Goal: Task Accomplishment & Management: Manage account settings

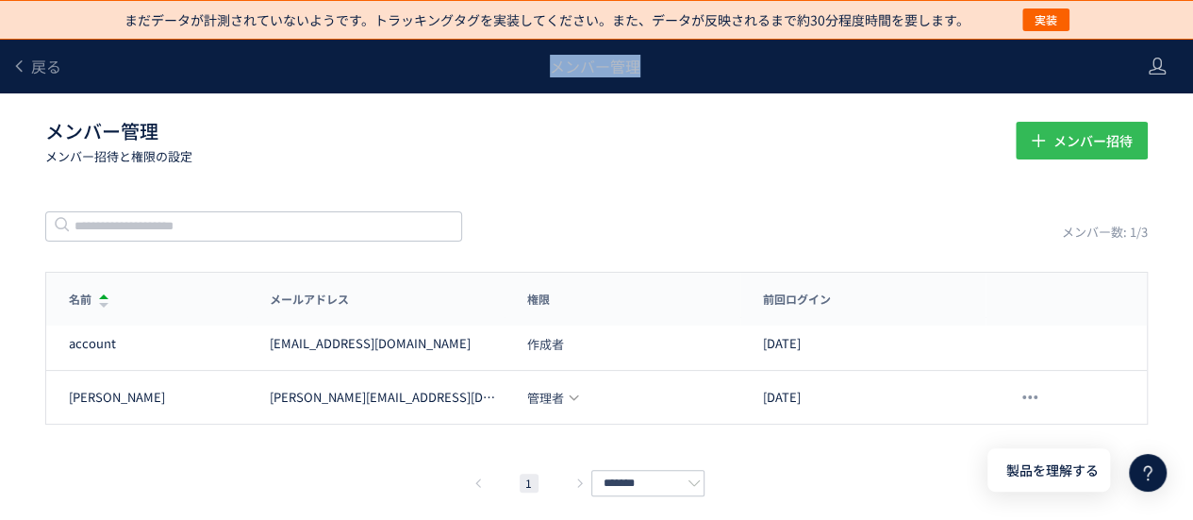
click at [1077, 154] on span "メンバー招待" at bounding box center [1091, 141] width 79 height 38
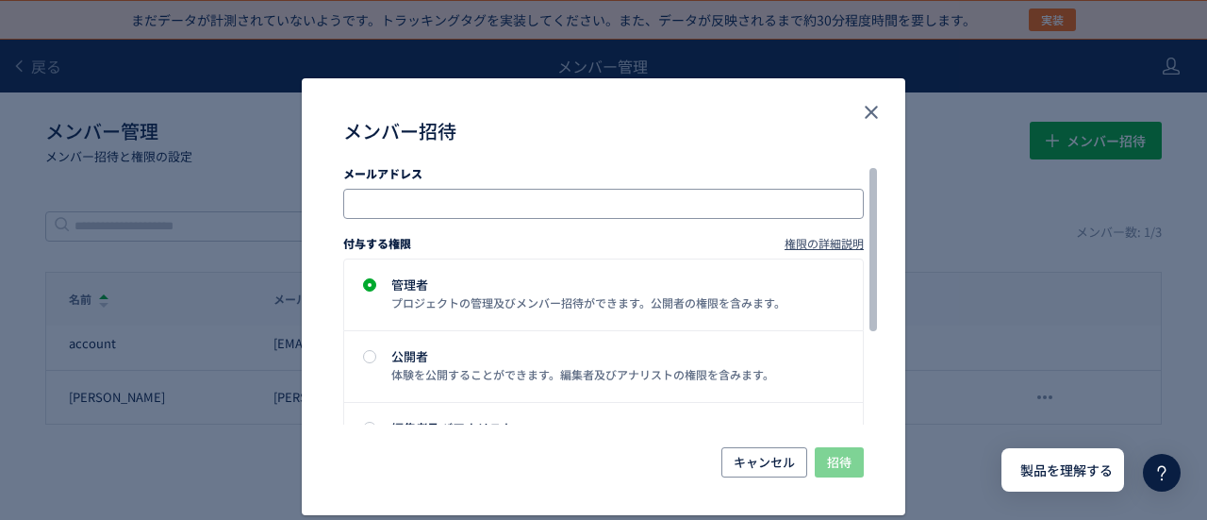
click at [494, 192] on input "メンバー招待" at bounding box center [605, 203] width 505 height 23
click at [491, 192] on input "メンバー招待" at bounding box center [605, 203] width 505 height 23
paste input "**********"
type input "**********"
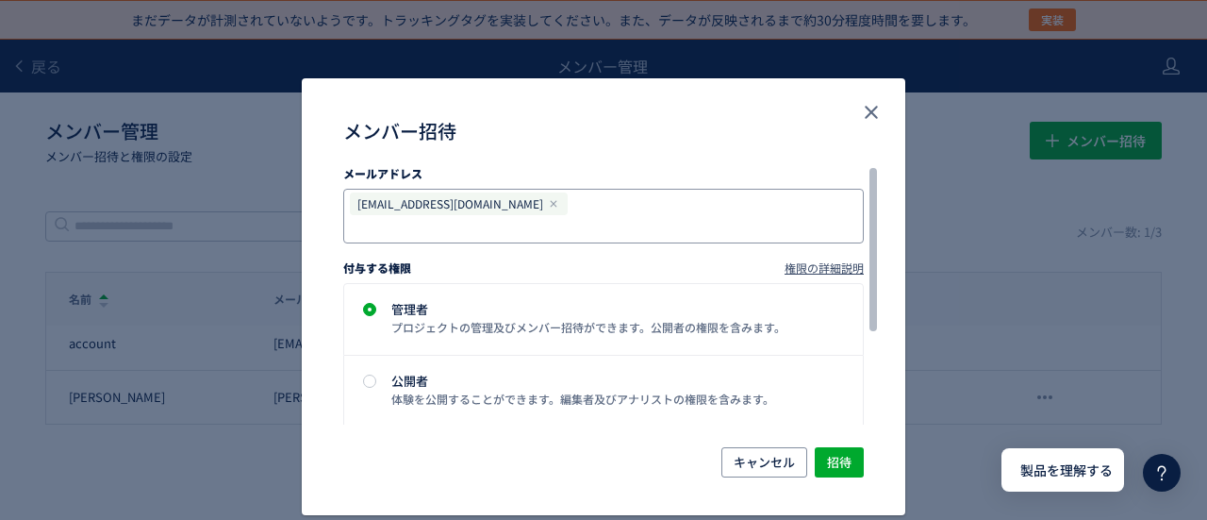
click at [585, 217] on input "メンバー招待" at bounding box center [500, 228] width 294 height 23
paste input "**********"
type input "**********"
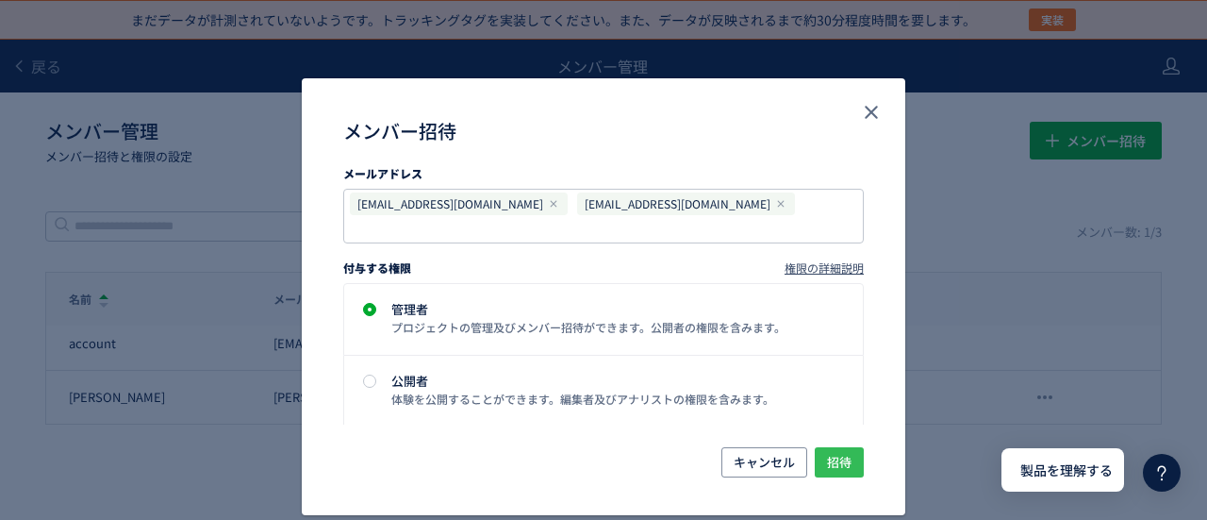
click at [836, 447] on span "招待" at bounding box center [839, 462] width 25 height 30
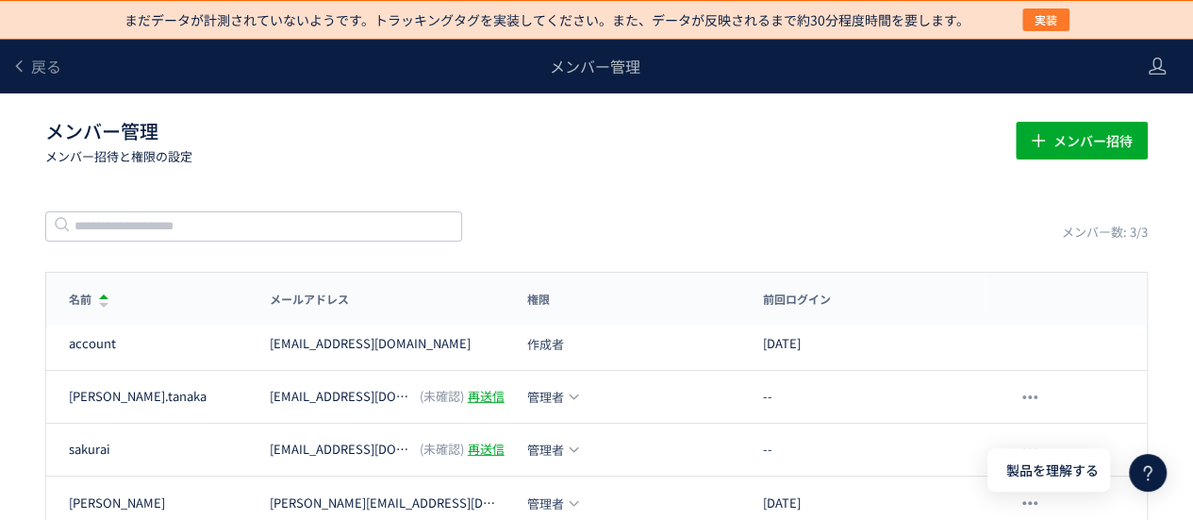
click at [1039, 16] on span "実装" at bounding box center [1045, 19] width 23 height 23
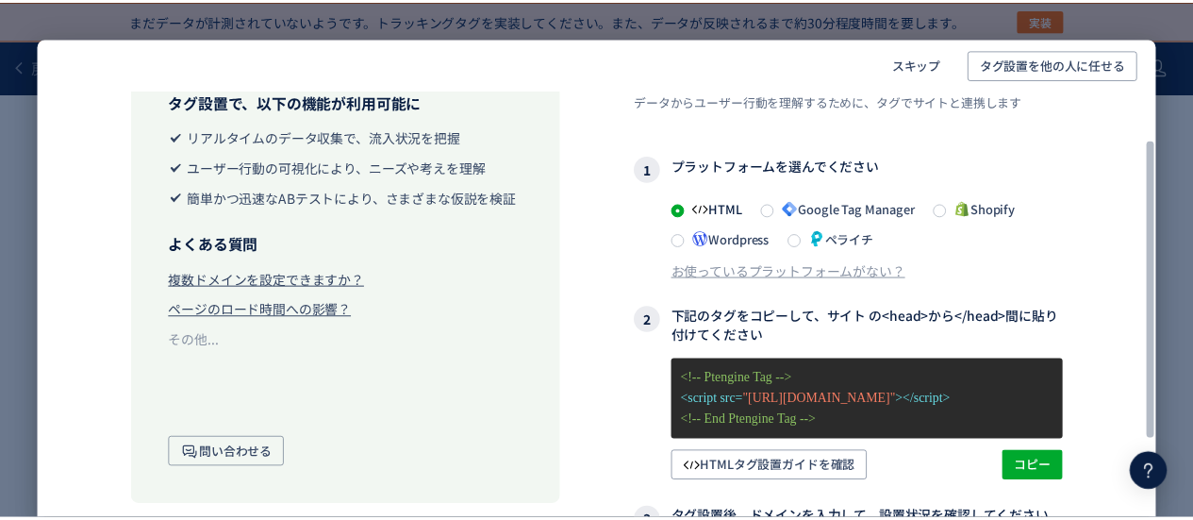
scroll to position [73, 0]
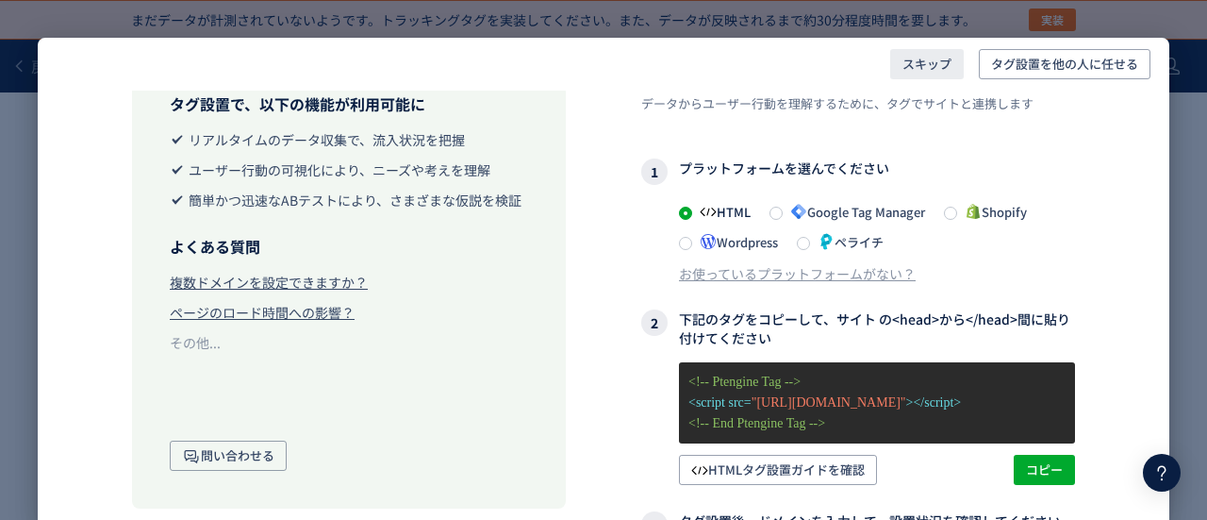
click at [927, 65] on span "スキップ" at bounding box center [926, 64] width 49 height 30
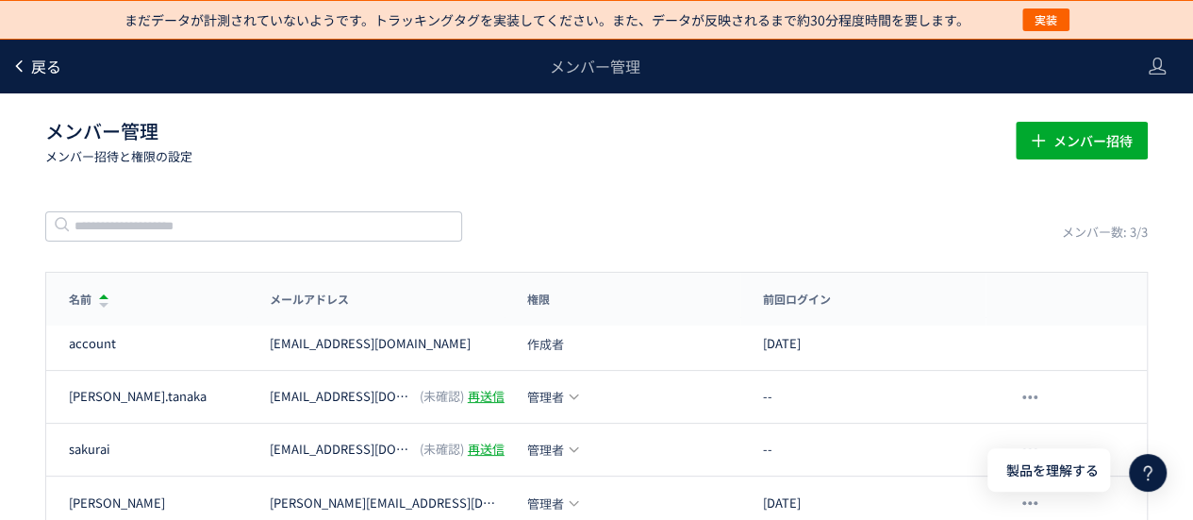
click at [40, 59] on span "戻る" at bounding box center [46, 66] width 30 height 23
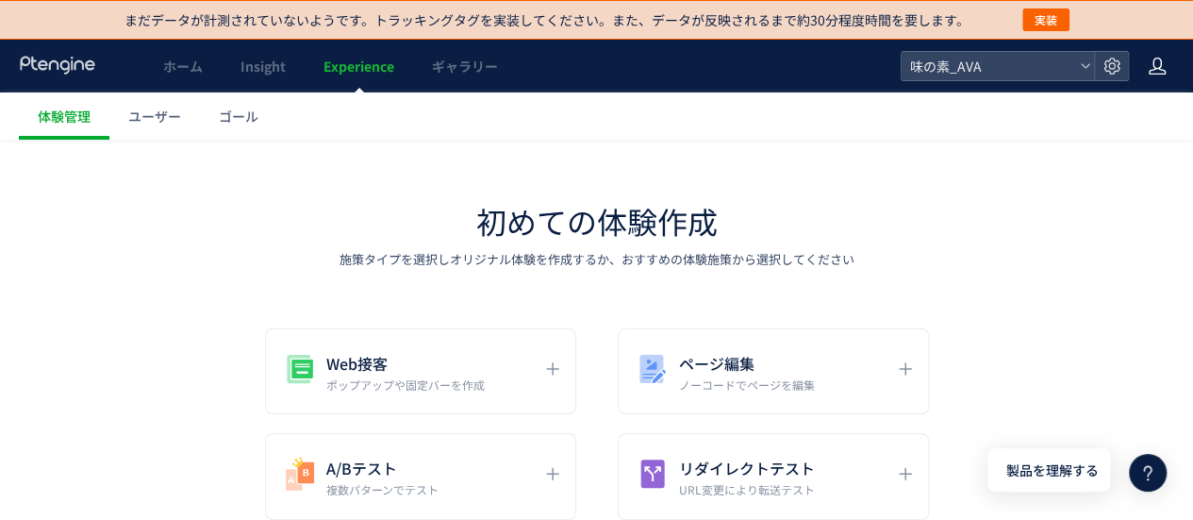
click at [1159, 79] on div at bounding box center [1157, 66] width 19 height 53
click at [1139, 113] on span "アカウント設定" at bounding box center [1108, 113] width 92 height 19
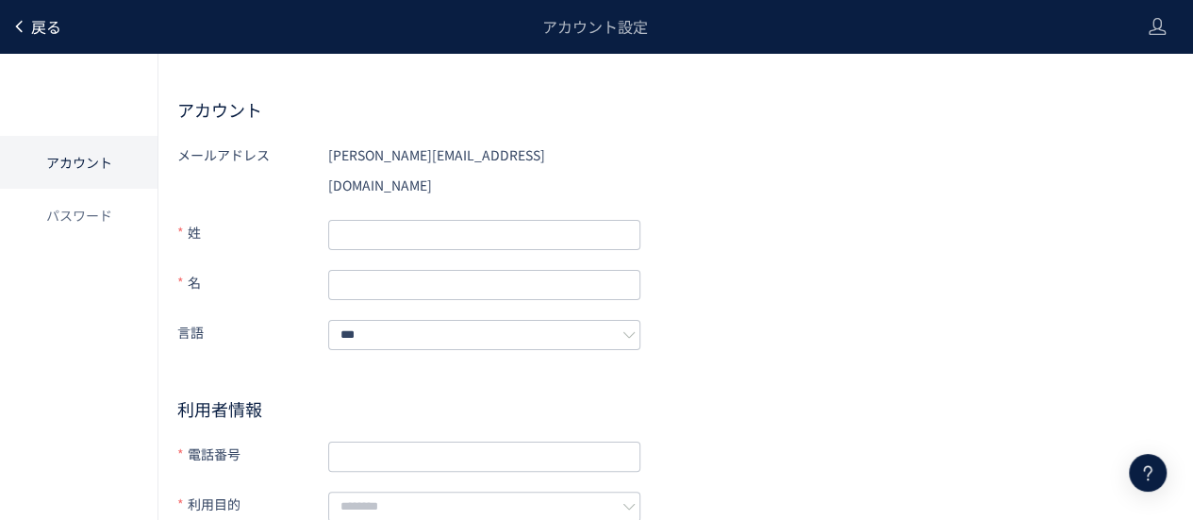
click at [55, 28] on span "戻る" at bounding box center [46, 26] width 30 height 23
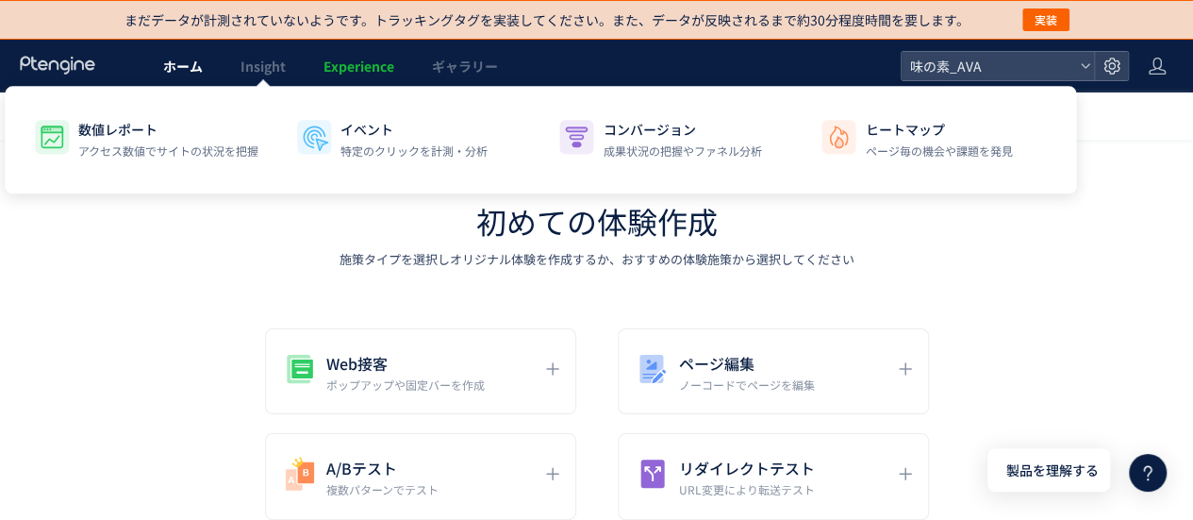
click at [195, 76] on link "ホーム" at bounding box center [182, 66] width 77 height 53
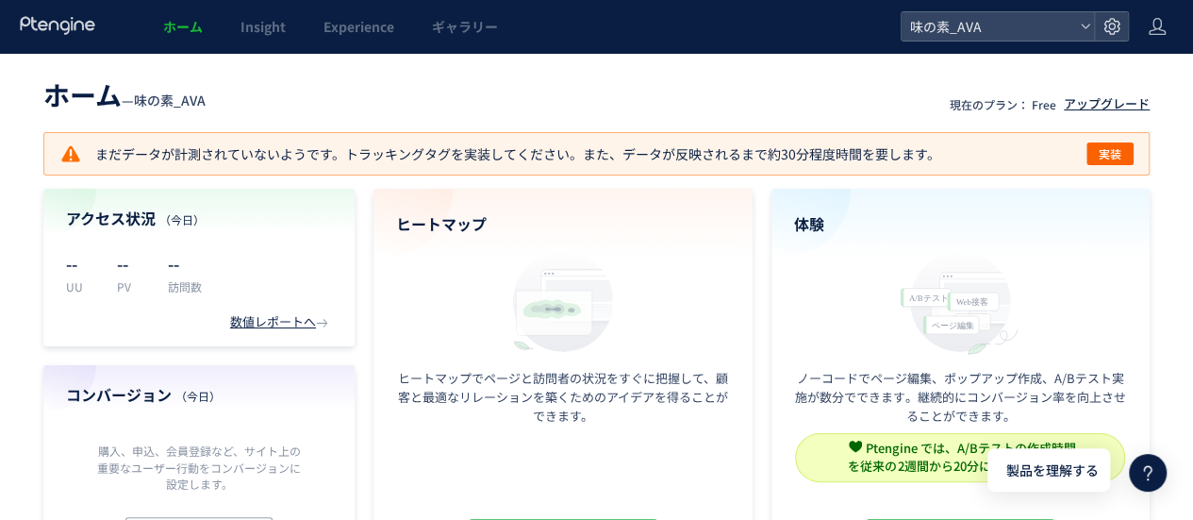
click at [1120, 104] on div "アップグレード" at bounding box center [1107, 104] width 86 height 18
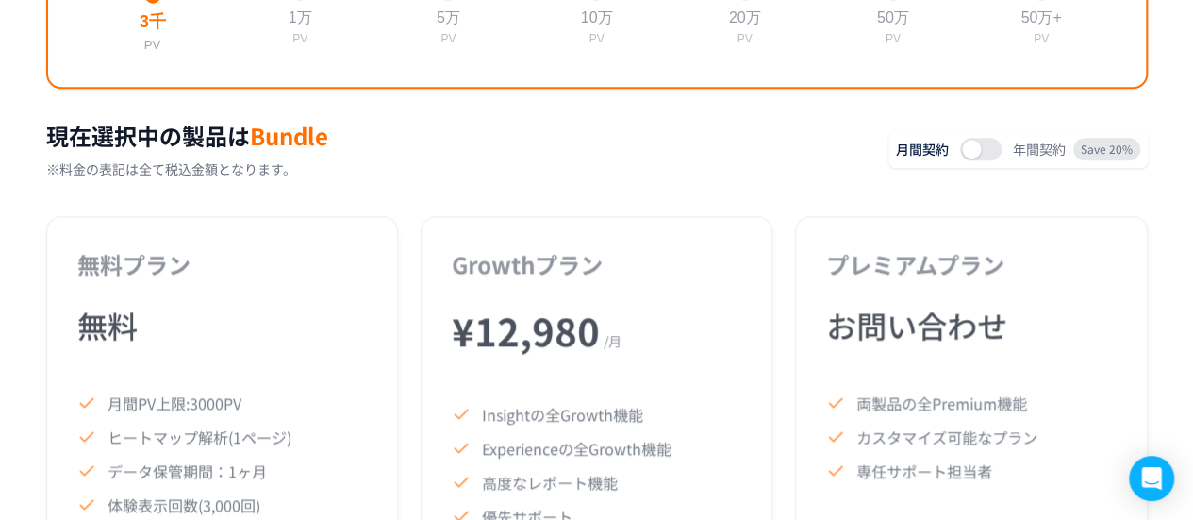
scroll to position [887, 0]
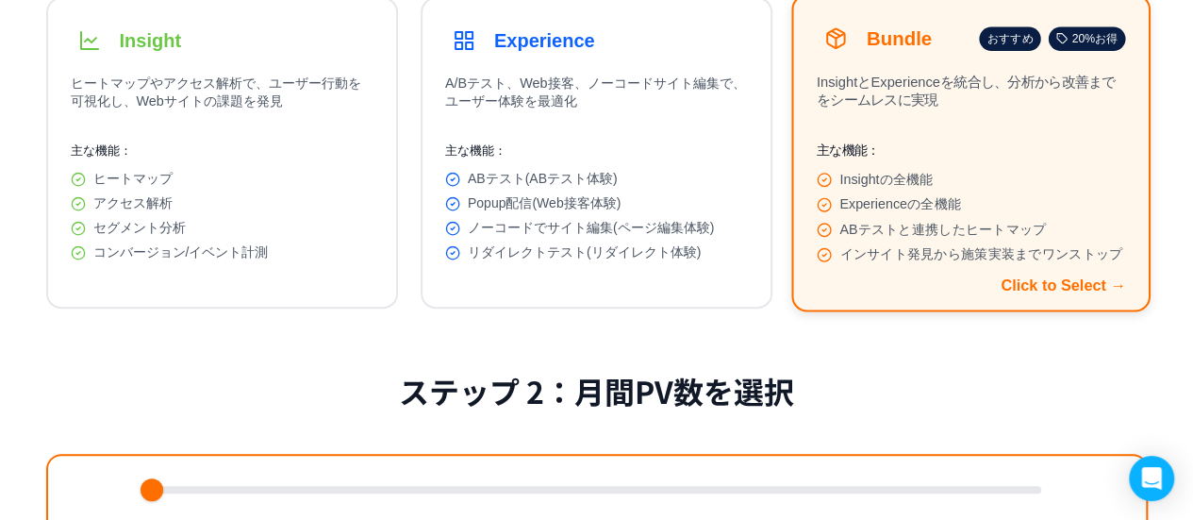
click at [958, 213] on span "Experienceの全機能" at bounding box center [900, 204] width 122 height 17
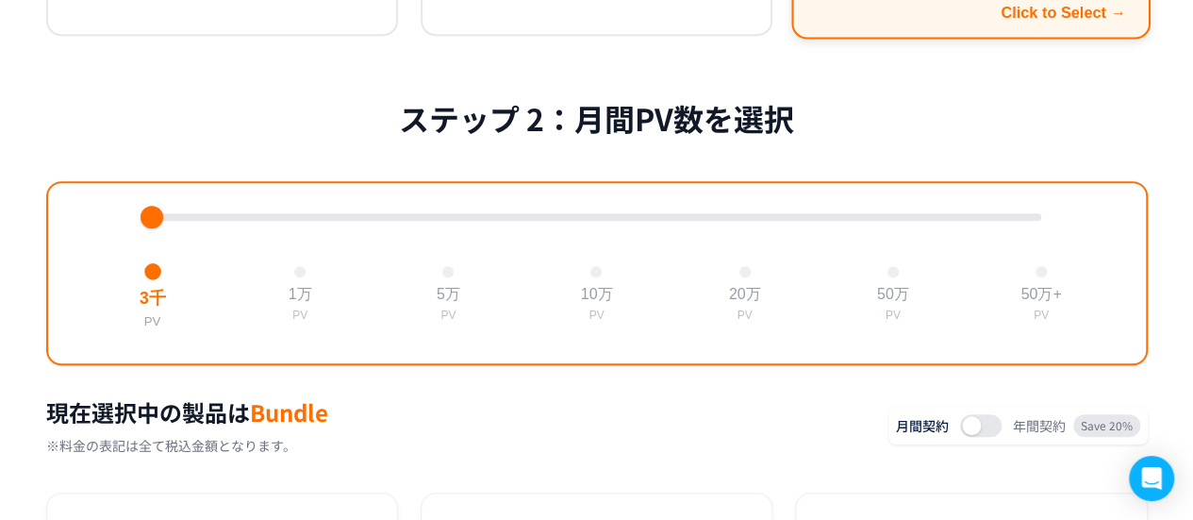
scroll to position [617, 0]
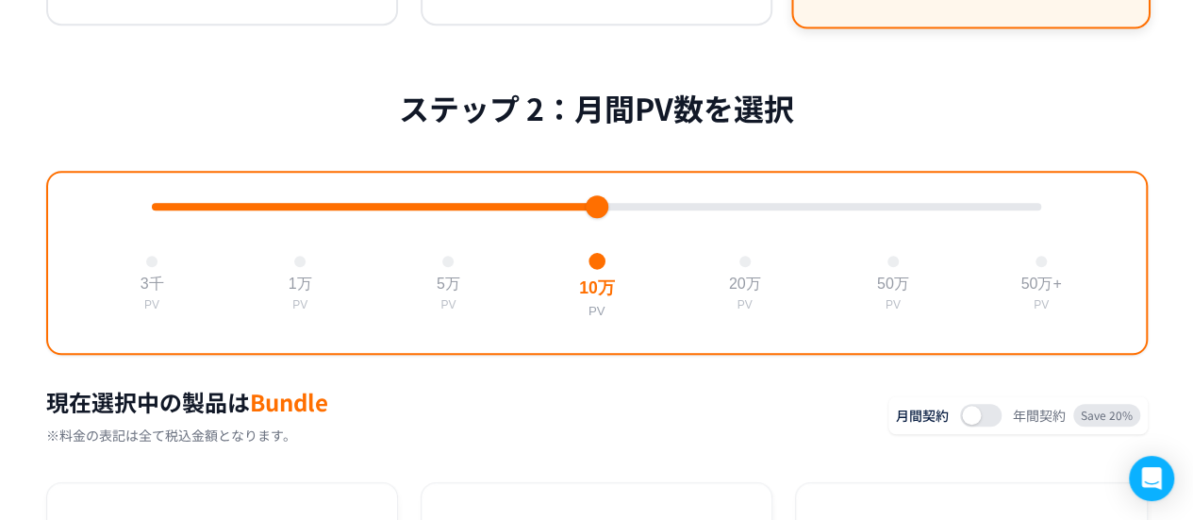
drag, startPoint x: 157, startPoint y: 215, endPoint x: 596, endPoint y: 221, distance: 439.5
click at [596, 218] on div at bounding box center [597, 206] width 23 height 23
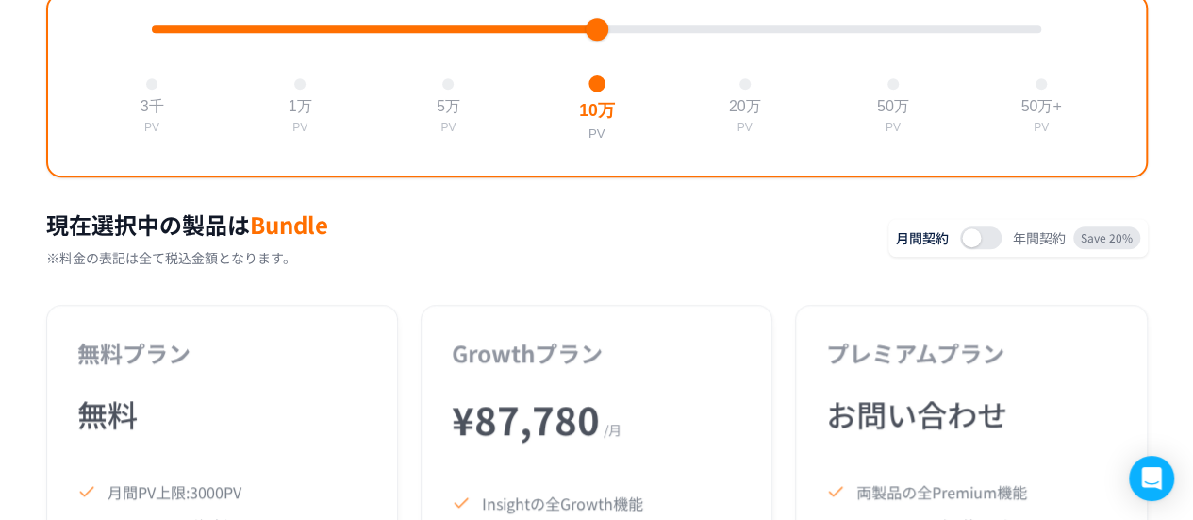
scroll to position [768, 0]
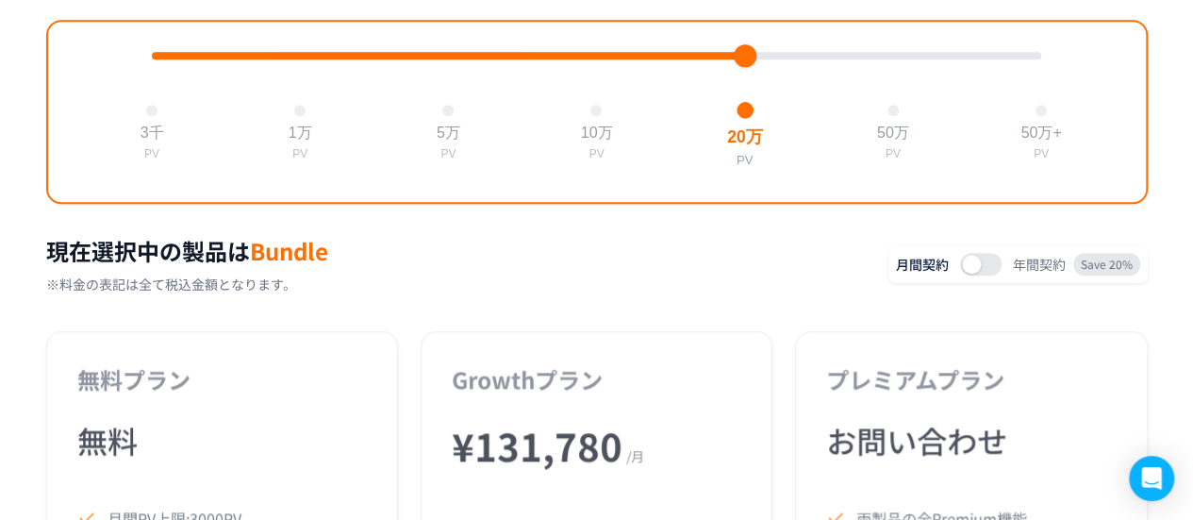
drag, startPoint x: 597, startPoint y: 61, endPoint x: 762, endPoint y: 63, distance: 165.0
click at [762, 59] on div at bounding box center [596, 56] width 889 height 8
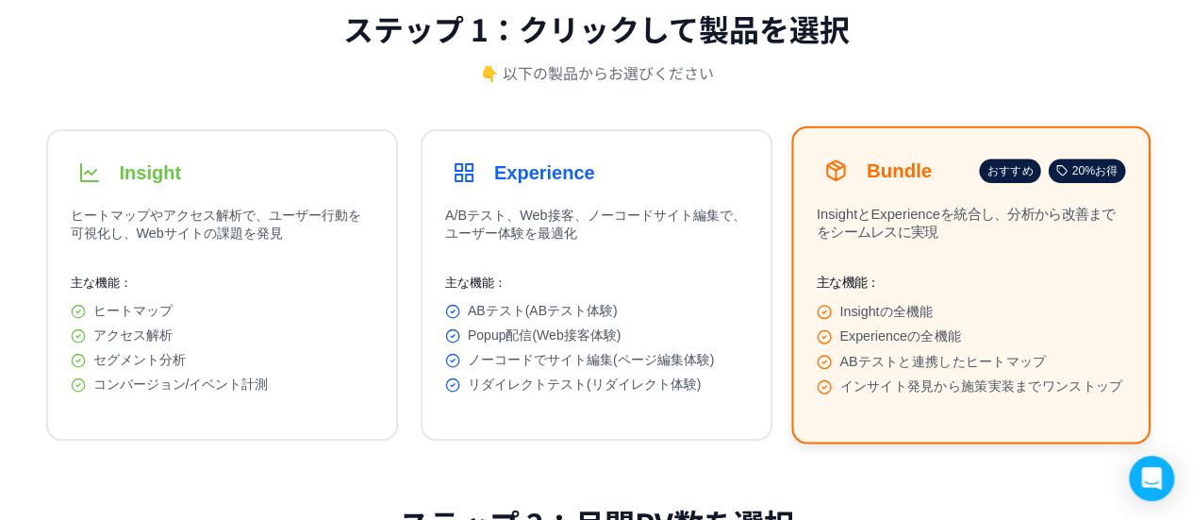
scroll to position [187, 0]
